Goal: Use online tool/utility: Utilize a website feature to perform a specific function

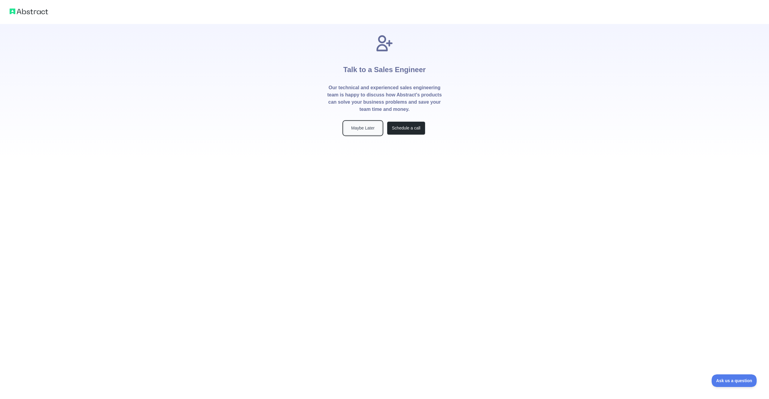
click at [362, 129] on button "Maybe Later" at bounding box center [363, 128] width 38 height 14
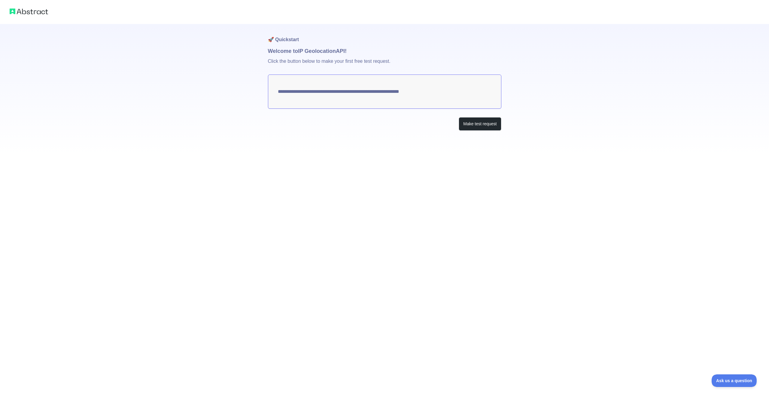
click at [224, 140] on div "**********" at bounding box center [384, 77] width 769 height 155
click at [475, 123] on button "Make test request" at bounding box center [480, 124] width 42 height 14
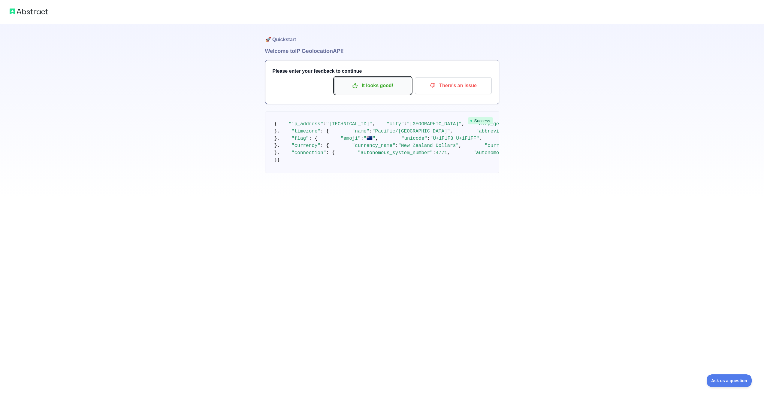
click at [372, 90] on p "It looks good!" at bounding box center [373, 85] width 68 height 10
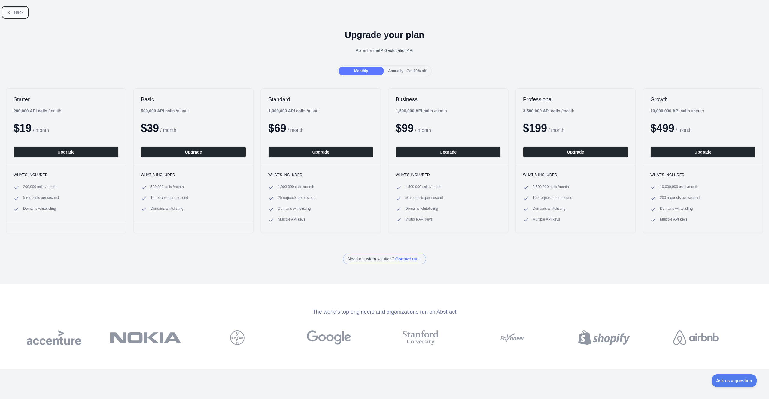
click at [16, 8] on button "Back" at bounding box center [15, 12] width 24 height 10
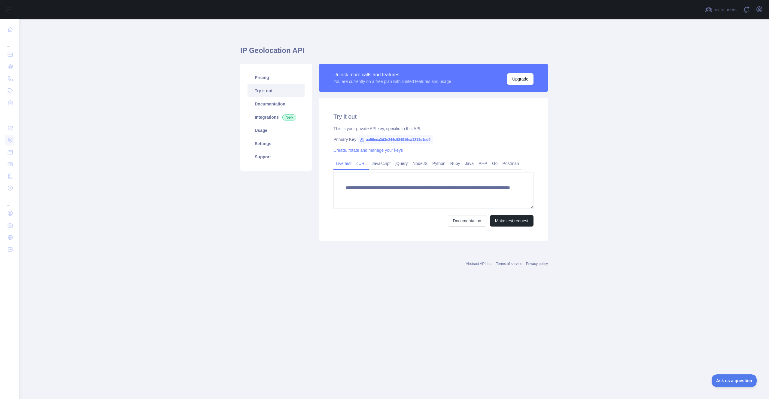
click at [361, 166] on link "cURL" at bounding box center [361, 164] width 15 height 10
click at [343, 165] on link "Live test" at bounding box center [343, 164] width 20 height 10
click at [457, 223] on link "Documentation" at bounding box center [467, 220] width 38 height 11
click at [371, 139] on span "aa56eca3d3e244c584916ea1211e1ed9" at bounding box center [394, 139] width 75 height 9
drag, startPoint x: 366, startPoint y: 140, endPoint x: 444, endPoint y: 139, distance: 77.5
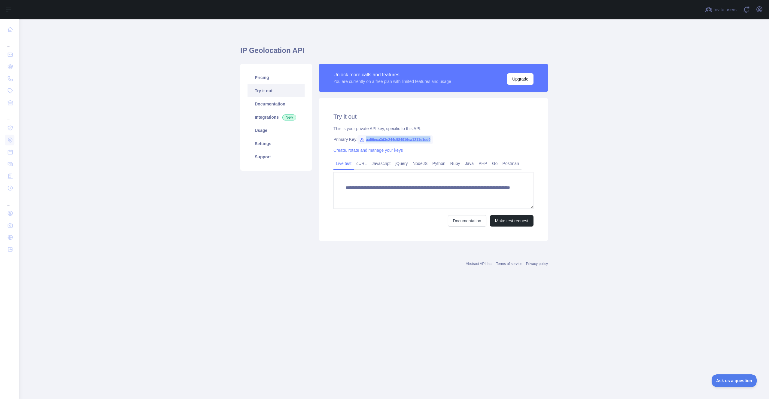
click at [444, 139] on div "Primary Key: aa56eca3d3e244c584916ea1211e1ed9" at bounding box center [433, 139] width 200 height 6
copy span "aa56eca3d3e244c584916ea1211e1ed9"
